Goal: Information Seeking & Learning: Learn about a topic

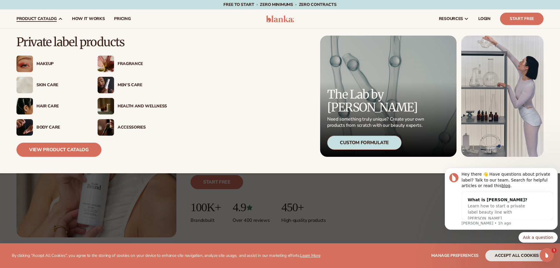
click at [134, 105] on div "Health And Wellness" at bounding box center [142, 106] width 49 height 5
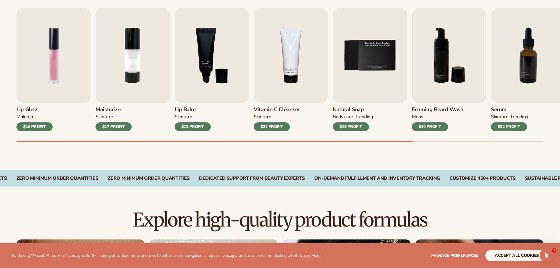
scroll to position [206, 0]
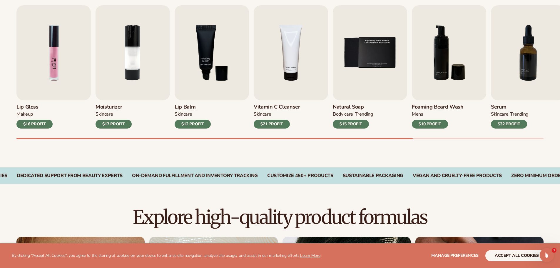
click at [38, 77] on img "1 / 9" at bounding box center [53, 52] width 74 height 95
click at [24, 104] on h3 "Lip Gloss" at bounding box center [34, 107] width 36 height 6
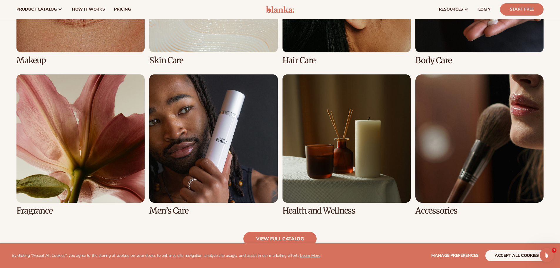
scroll to position [500, 0]
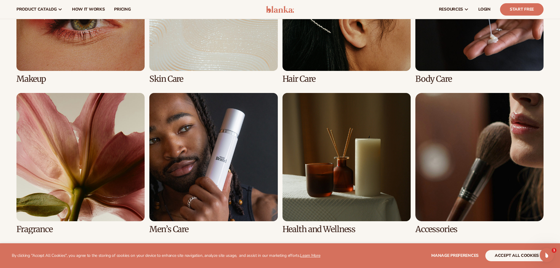
click at [71, 52] on link "1 / 8" at bounding box center [80, 13] width 128 height 141
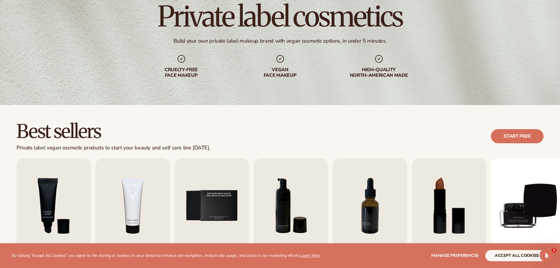
scroll to position [118, 0]
